Goal: Information Seeking & Learning: Learn about a topic

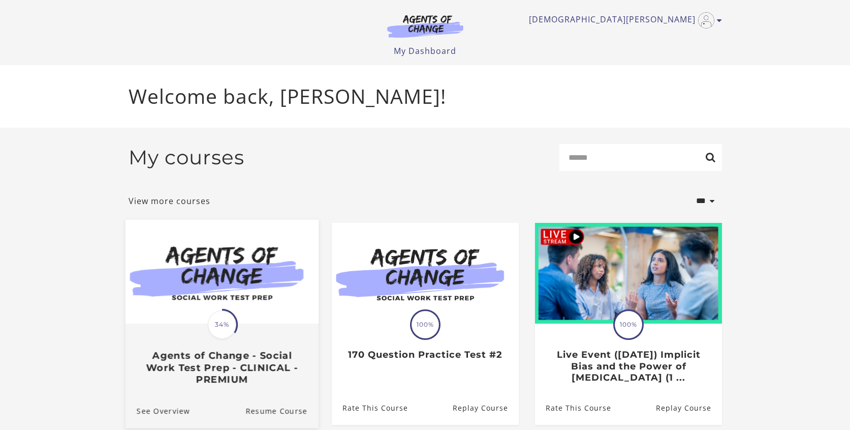
click at [236, 298] on img at bounding box center [221, 271] width 193 height 104
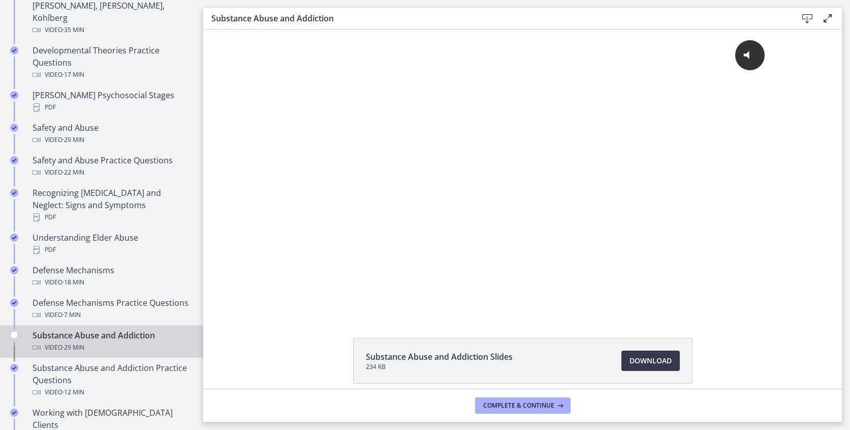
scroll to position [377, 0]
click at [75, 328] on div "Substance Abuse and Addiction Video · 29 min" at bounding box center [112, 340] width 159 height 24
click at [506, 403] on span "Complete & continue" at bounding box center [518, 405] width 71 height 8
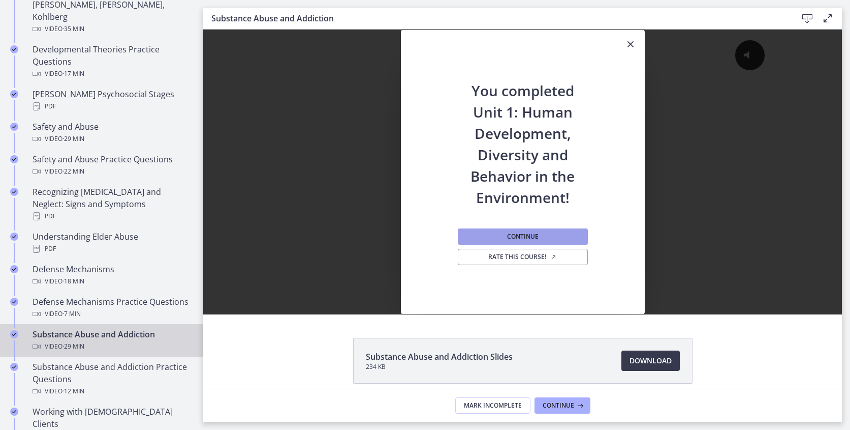
click at [512, 236] on span "Continue" at bounding box center [523, 236] width 32 height 8
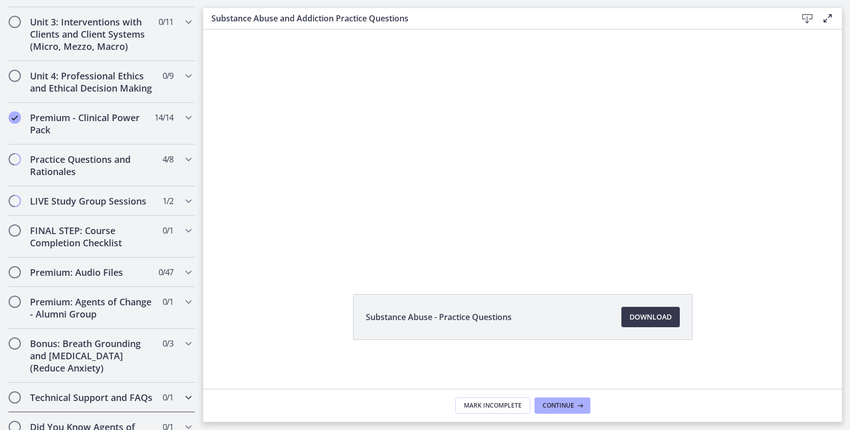
scroll to position [906, 0]
click at [186, 112] on icon "Chapters" at bounding box center [188, 118] width 12 height 12
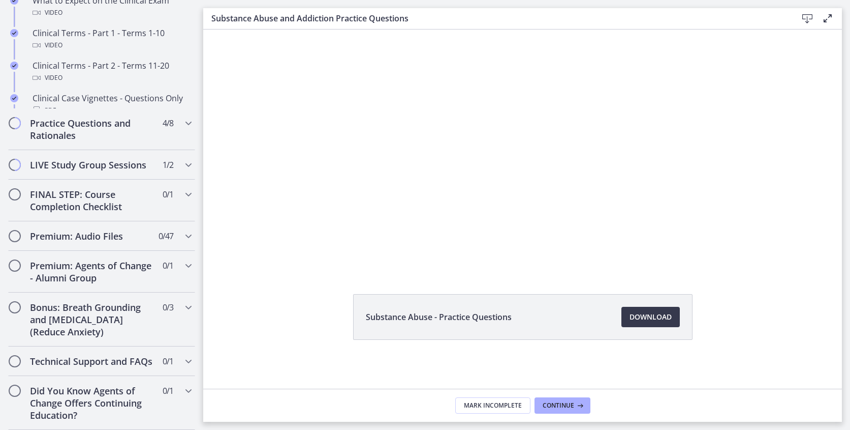
scroll to position [902, 0]
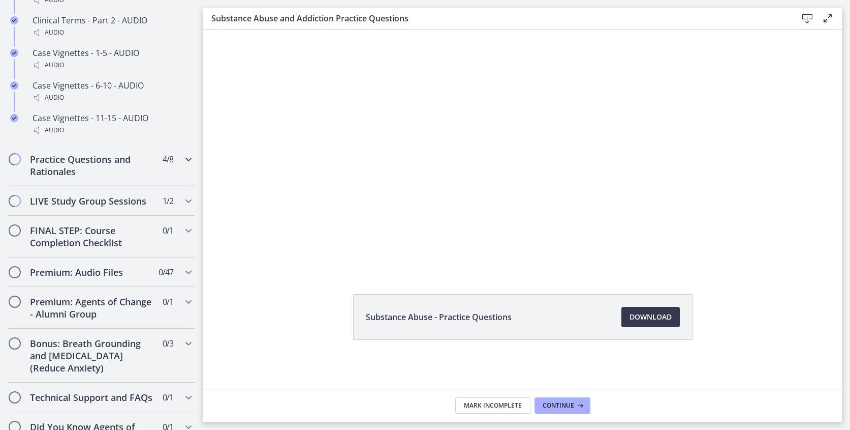
click at [187, 162] on icon "Chapters" at bounding box center [188, 159] width 12 height 12
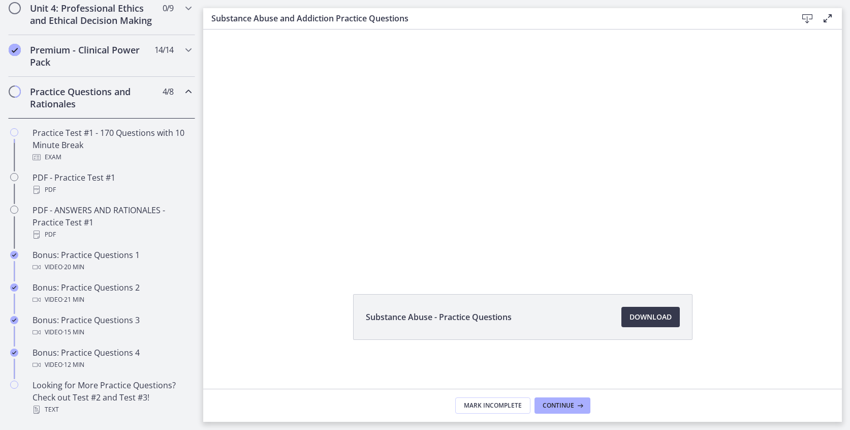
scroll to position [407, 0]
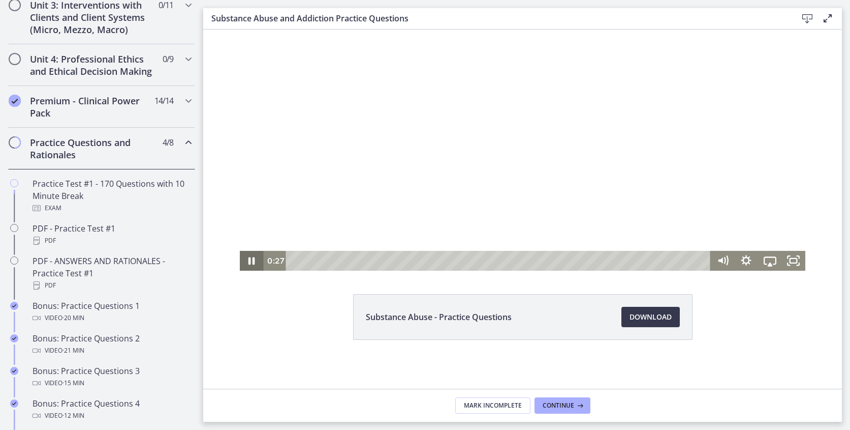
click at [255, 260] on icon "Pause" at bounding box center [252, 261] width 7 height 8
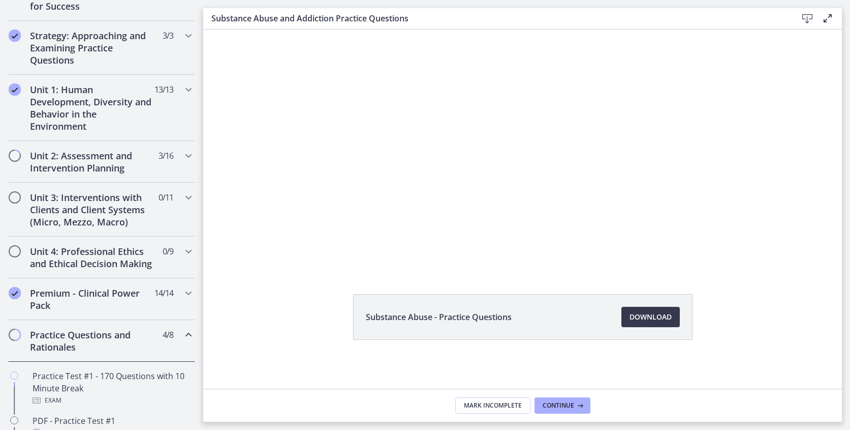
scroll to position [206, 0]
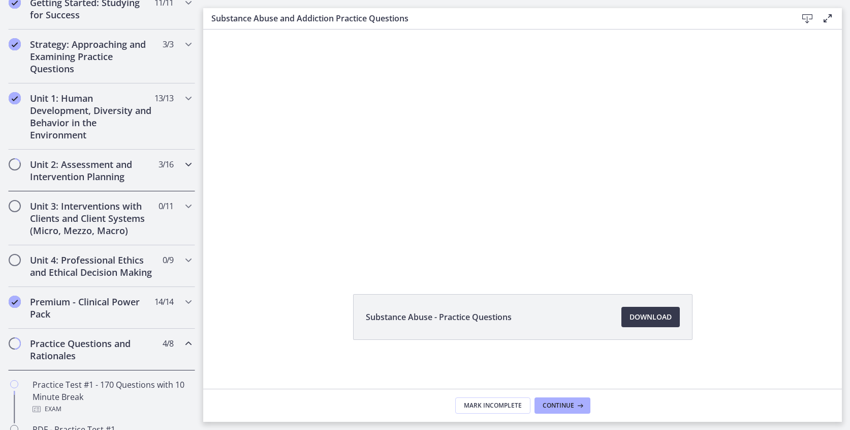
click at [105, 162] on h2 "Unit 2: Assessment and Intervention Planning" at bounding box center [92, 170] width 124 height 24
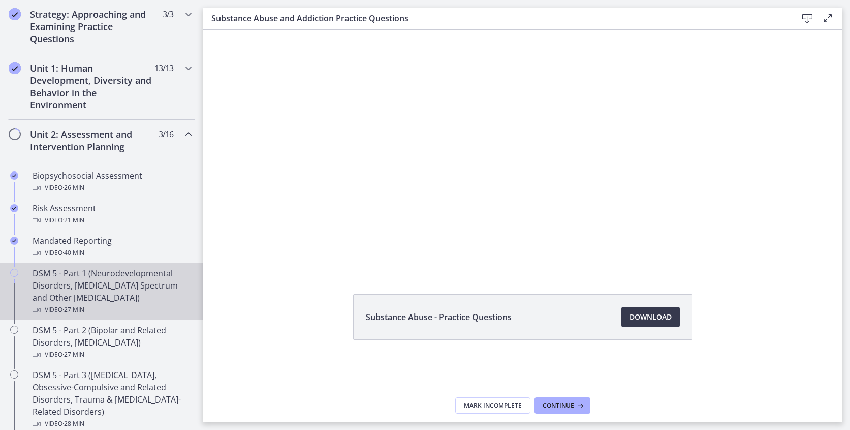
scroll to position [242, 0]
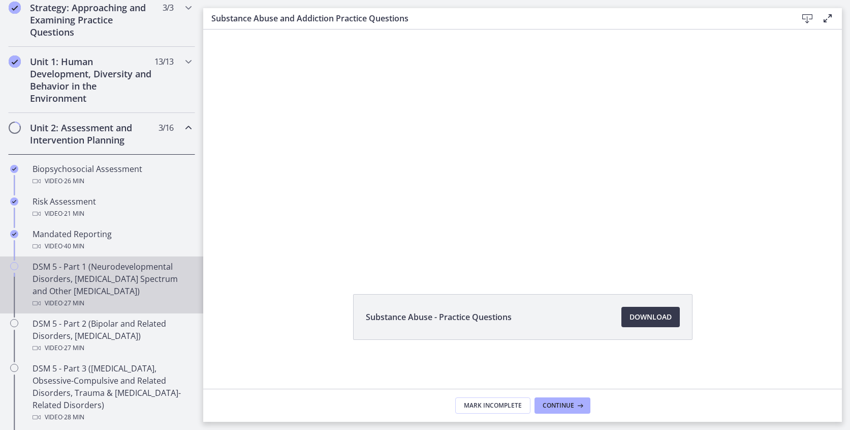
click at [94, 289] on div "DSM 5 - Part 1 (Neurodevelopmental Disorders, [MEDICAL_DATA] Spectrum and Other…" at bounding box center [112, 284] width 159 height 49
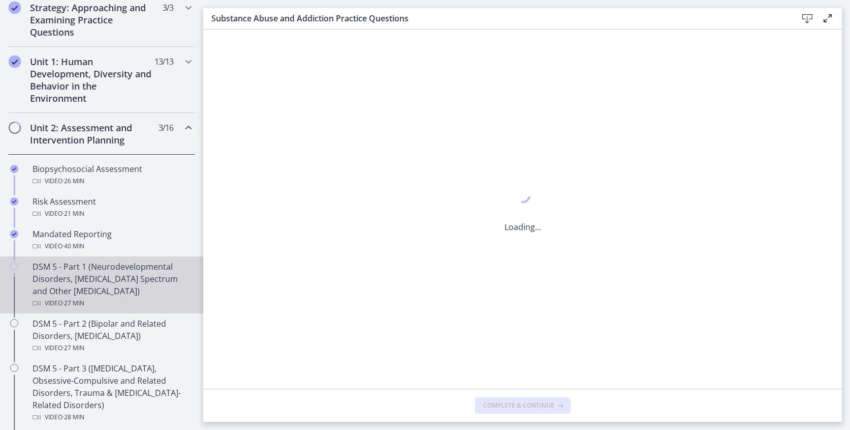
scroll to position [0, 0]
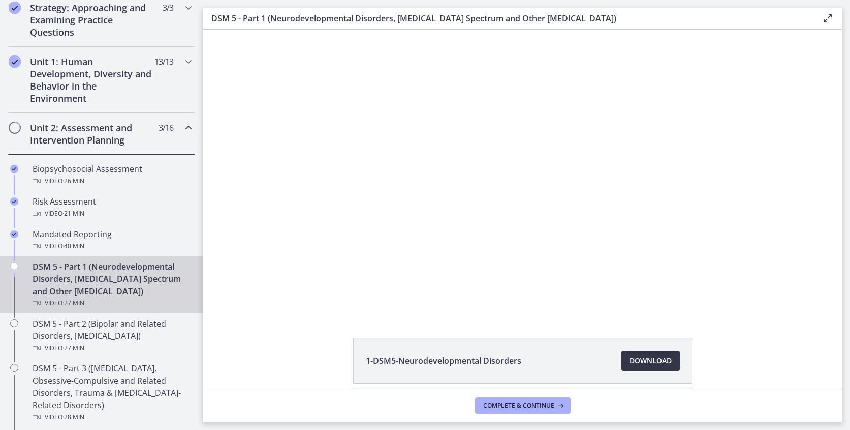
click at [656, 355] on span "Download Opens in a new window" at bounding box center [651, 360] width 42 height 12
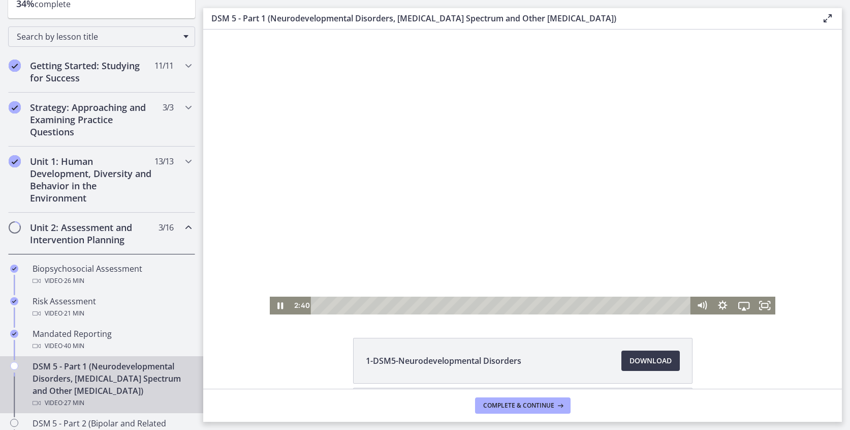
scroll to position [3, 0]
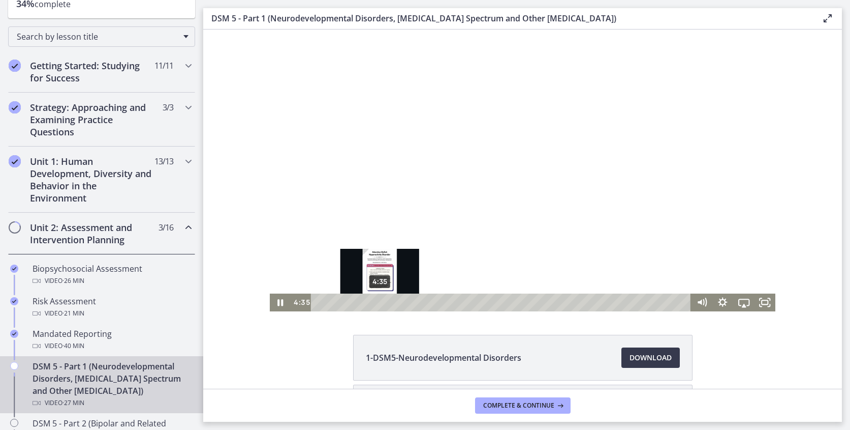
drag, startPoint x: 354, startPoint y: 302, endPoint x: 380, endPoint y: 301, distance: 25.9
click at [380, 301] on div "Playbar" at bounding box center [380, 302] width 6 height 6
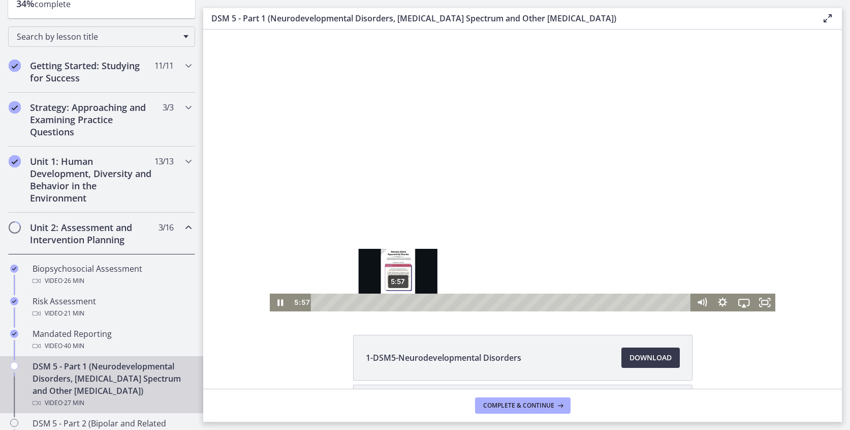
drag, startPoint x: 380, startPoint y: 301, endPoint x: 399, endPoint y: 303, distance: 18.4
click at [399, 303] on div "Playbar" at bounding box center [398, 302] width 6 height 6
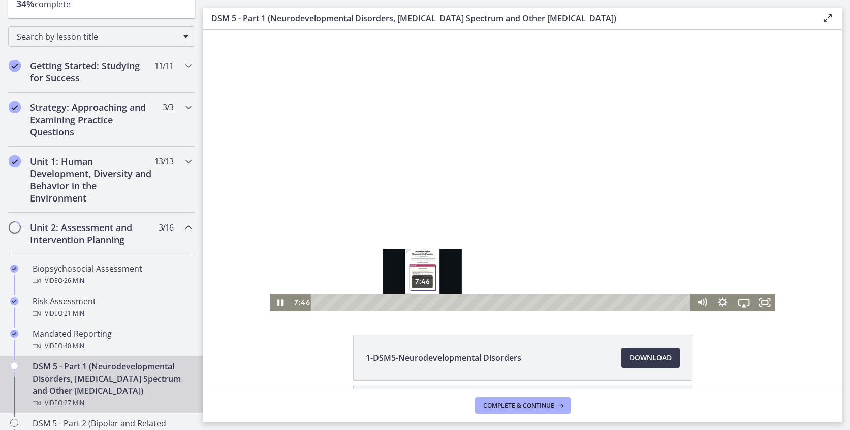
click at [422, 307] on div "7:46" at bounding box center [503, 302] width 368 height 18
click at [282, 304] on icon "Pause" at bounding box center [281, 302] width 6 height 7
click at [282, 304] on icon "Play Video" at bounding box center [280, 302] width 21 height 18
drag, startPoint x: 427, startPoint y: 302, endPoint x: 436, endPoint y: 303, distance: 9.2
click at [437, 303] on div "Playbar" at bounding box center [436, 302] width 6 height 6
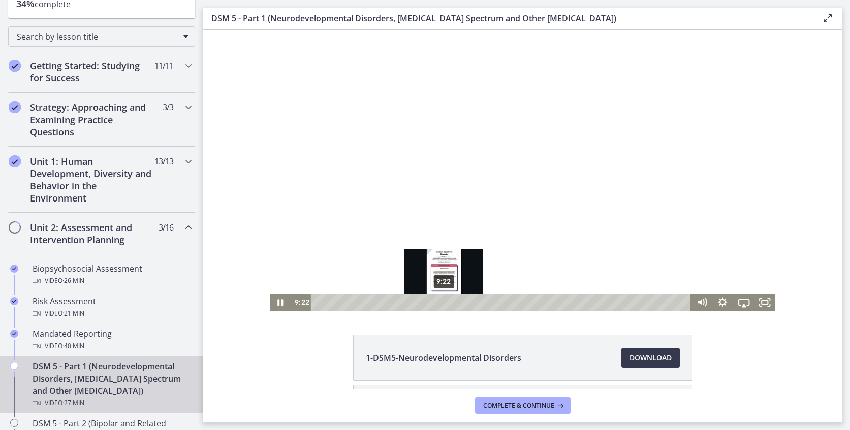
drag, startPoint x: 436, startPoint y: 303, endPoint x: 444, endPoint y: 303, distance: 7.6
click at [444, 303] on div "Playbar" at bounding box center [444, 302] width 6 height 6
drag, startPoint x: 444, startPoint y: 303, endPoint x: 451, endPoint y: 304, distance: 7.6
click at [451, 304] on div "Playbar" at bounding box center [451, 302] width 6 height 6
drag, startPoint x: 451, startPoint y: 304, endPoint x: 460, endPoint y: 304, distance: 8.1
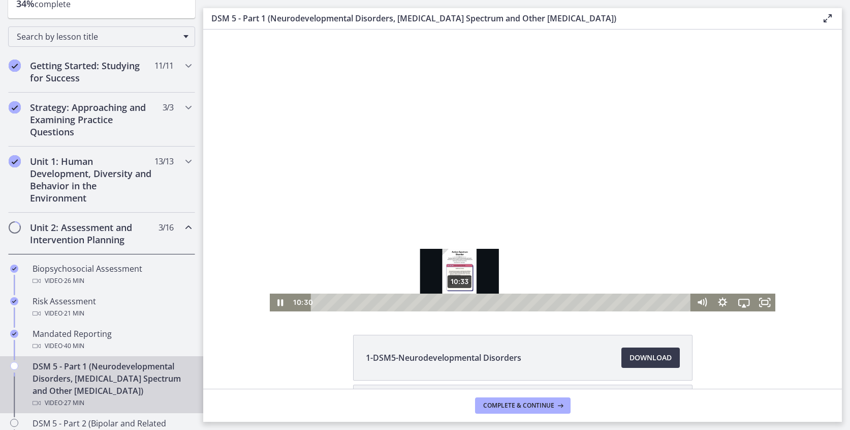
click at [460, 304] on div "Playbar" at bounding box center [459, 302] width 6 height 6
drag, startPoint x: 460, startPoint y: 304, endPoint x: 469, endPoint y: 300, distance: 10.5
click at [469, 300] on div "Playbar" at bounding box center [469, 302] width 6 height 6
drag, startPoint x: 469, startPoint y: 300, endPoint x: 459, endPoint y: 299, distance: 10.2
click at [459, 299] on div "Playbar" at bounding box center [458, 302] width 6 height 6
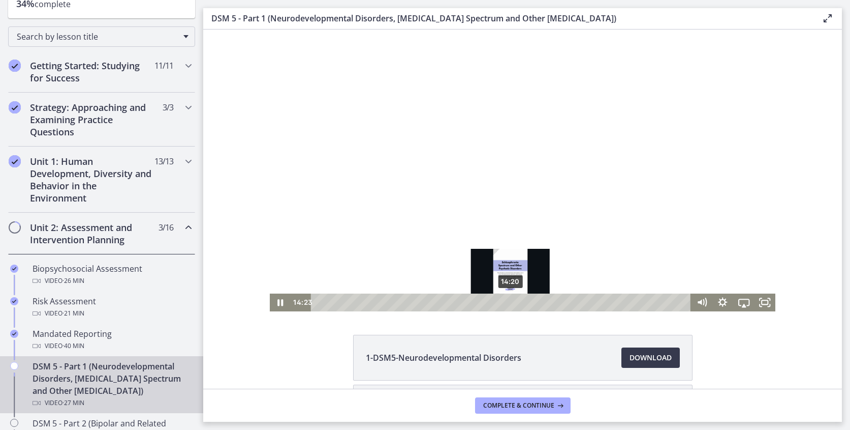
drag, startPoint x: 460, startPoint y: 303, endPoint x: 511, endPoint y: 299, distance: 51.0
click at [511, 299] on div "Playbar" at bounding box center [511, 302] width 6 height 6
click at [284, 300] on icon "Pause" at bounding box center [280, 301] width 25 height 21
click at [284, 300] on icon "Play Video" at bounding box center [280, 302] width 21 height 18
click at [284, 300] on icon "Pause" at bounding box center [280, 302] width 21 height 18
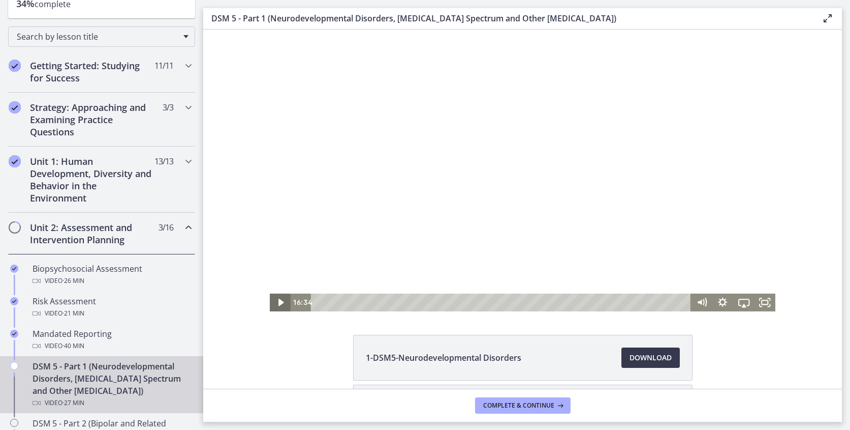
click at [284, 300] on icon "Play Video" at bounding box center [280, 302] width 21 height 18
click at [549, 304] on div "Playbar" at bounding box center [548, 302] width 6 height 6
click at [286, 300] on icon "Pause" at bounding box center [280, 302] width 21 height 18
drag, startPoint x: 552, startPoint y: 303, endPoint x: 568, endPoint y: 303, distance: 16.8
click at [568, 303] on div "Playbar" at bounding box center [568, 302] width 6 height 6
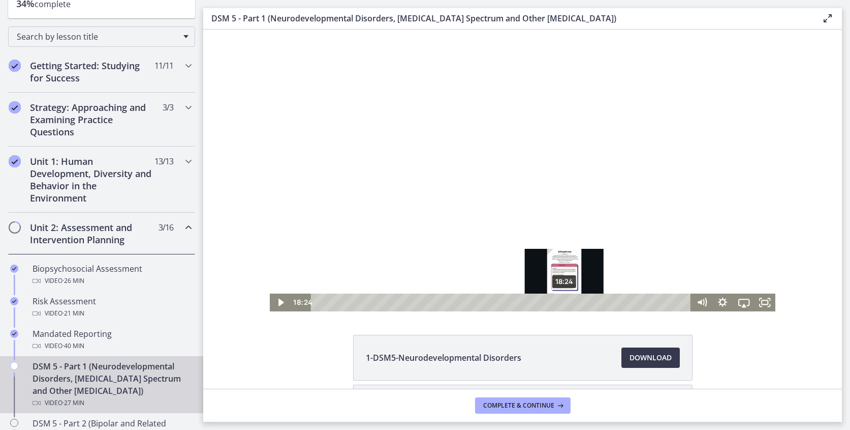
click at [565, 301] on div "Playbar" at bounding box center [565, 302] width 6 height 6
click at [277, 298] on icon "Play Video" at bounding box center [280, 301] width 25 height 21
click at [277, 298] on icon "Pause" at bounding box center [280, 301] width 25 height 21
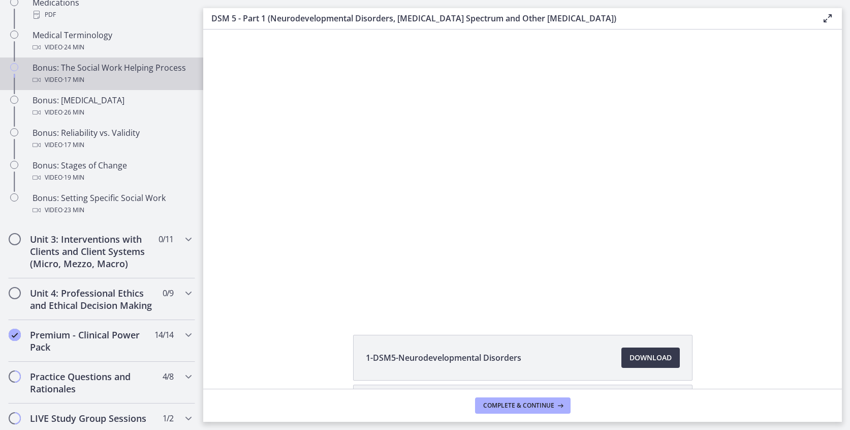
scroll to position [855, 0]
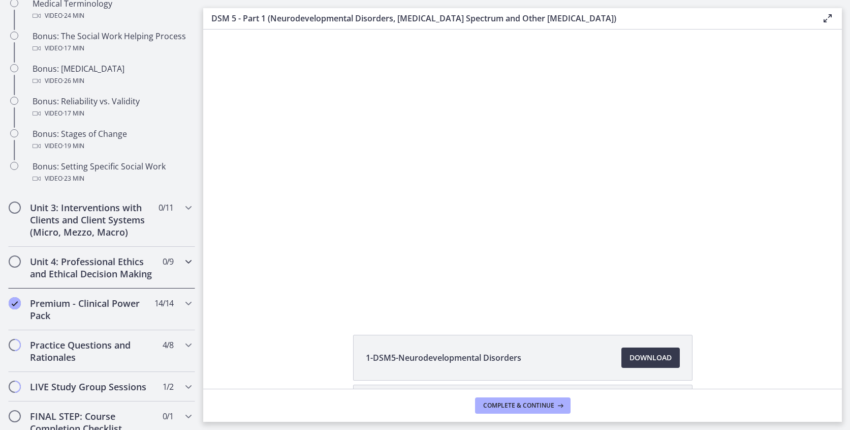
click at [187, 265] on icon "Chapters" at bounding box center [188, 261] width 12 height 12
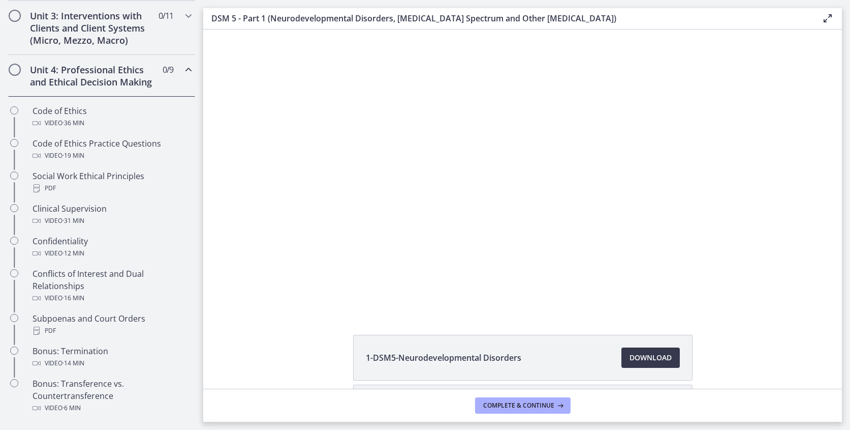
scroll to position [371, 0]
